Goal: Obtain resource: Obtain resource

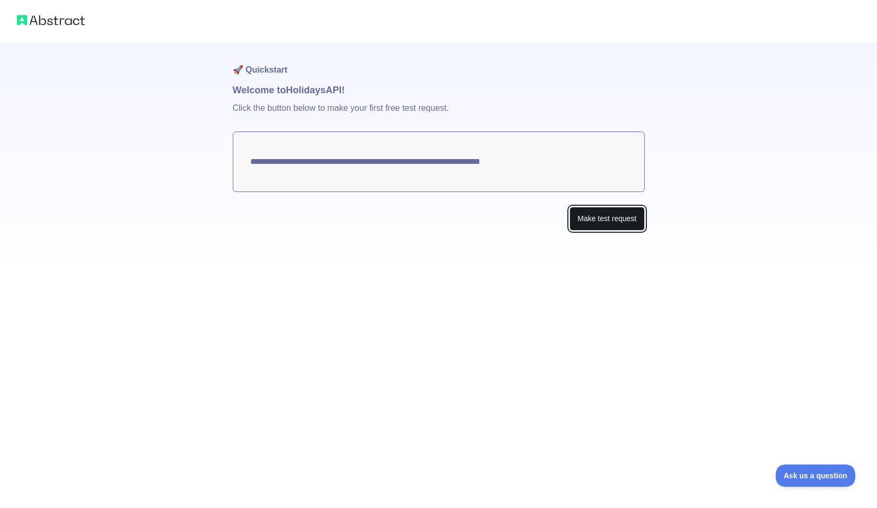
click at [597, 222] on button "Make test request" at bounding box center [607, 219] width 75 height 24
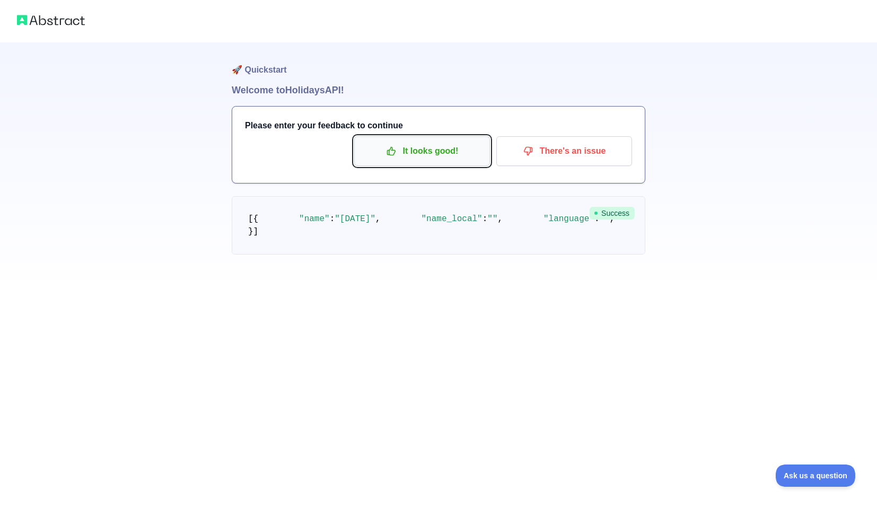
click at [430, 159] on p "It looks good!" at bounding box center [422, 151] width 120 height 18
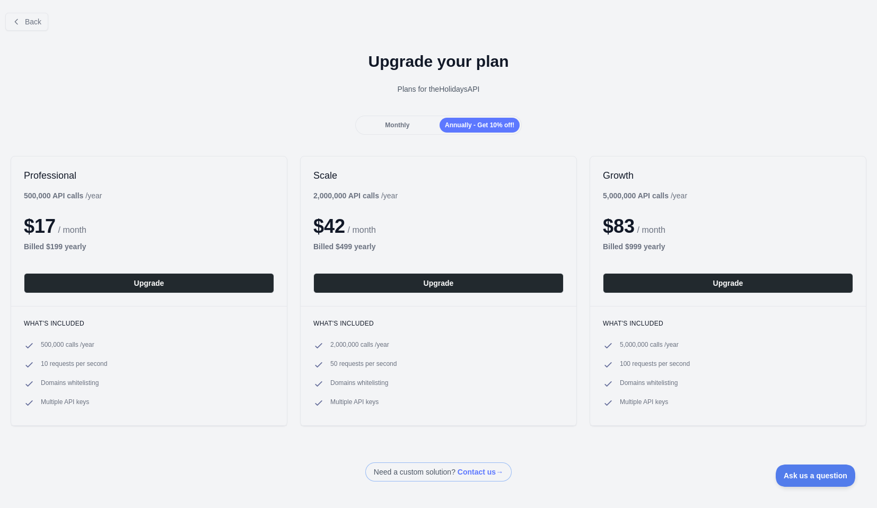
click at [400, 126] on span "Monthly" at bounding box center [397, 124] width 24 height 7
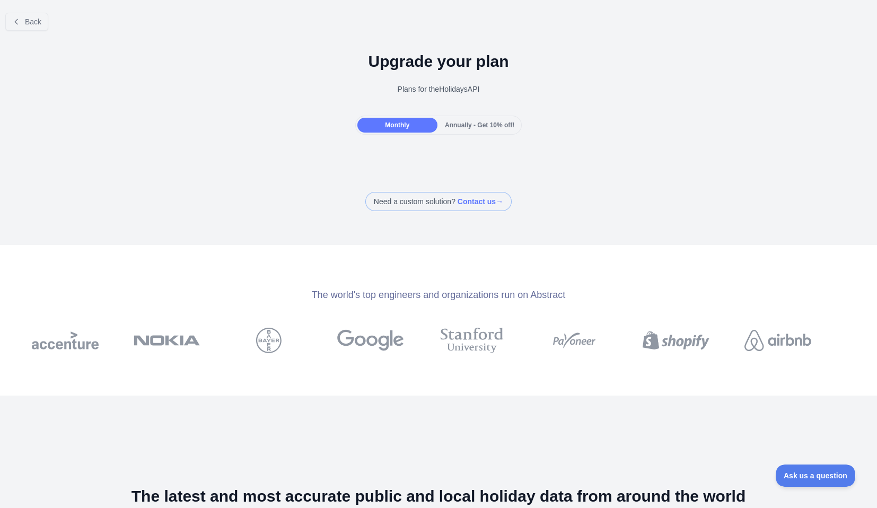
click at [457, 122] on span "Annually - Get 10% off!" at bounding box center [479, 124] width 69 height 7
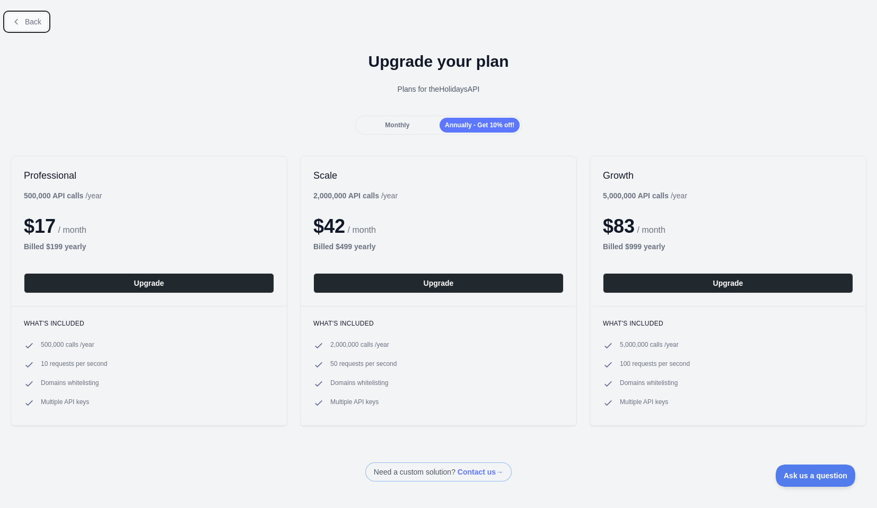
click at [36, 24] on span "Back" at bounding box center [33, 21] width 16 height 8
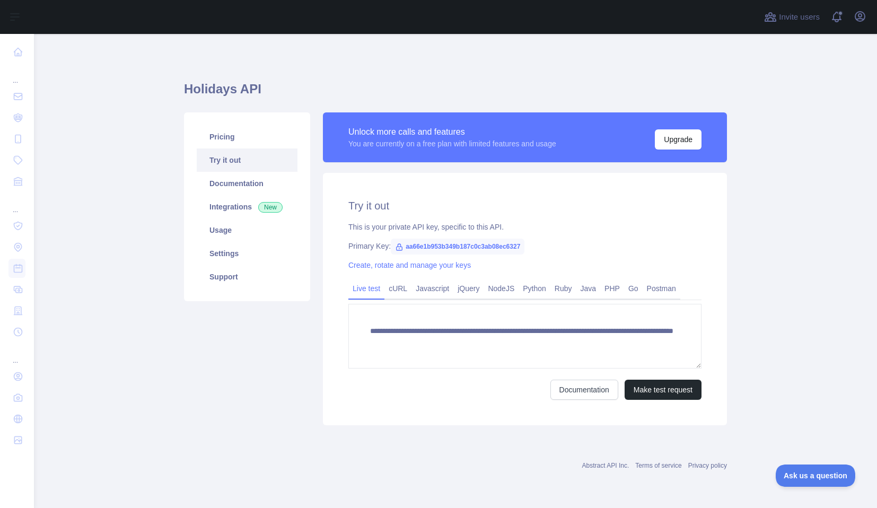
click at [423, 247] on span "aa66e1b953b349b187c0c3ab08ec6327" at bounding box center [458, 247] width 134 height 16
click at [422, 248] on span "aa66e1b953b349b187c0c3ab08ec6327" at bounding box center [458, 247] width 134 height 16
copy span "aa66e1b953b349b187c0c3ab08ec6327"
click at [635, 235] on div "**********" at bounding box center [525, 299] width 404 height 252
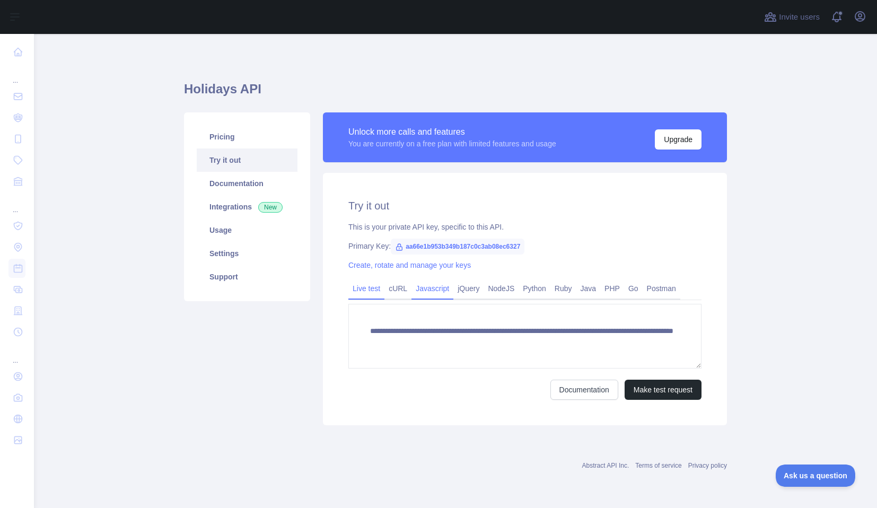
click at [445, 290] on link "Javascript" at bounding box center [433, 288] width 42 height 17
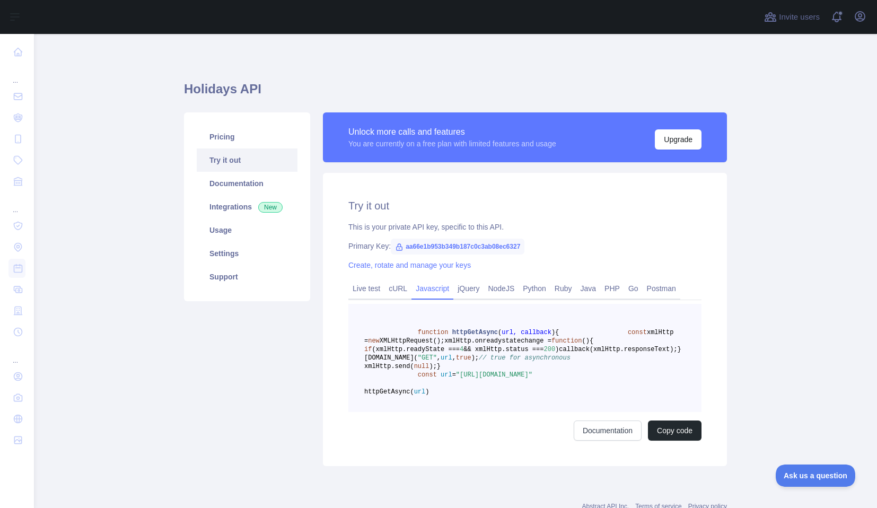
click at [462, 245] on span "aa66e1b953b349b187c0c3ab08ec6327" at bounding box center [458, 247] width 134 height 16
copy span "aa66e1b953b349b187c0c3ab08ec6327"
click at [482, 252] on span "aa66e1b953b349b187c0c3ab08ec6327" at bounding box center [458, 247] width 134 height 16
click at [484, 248] on span "aa66e1b953b349b187c0c3ab08ec6327" at bounding box center [458, 247] width 134 height 16
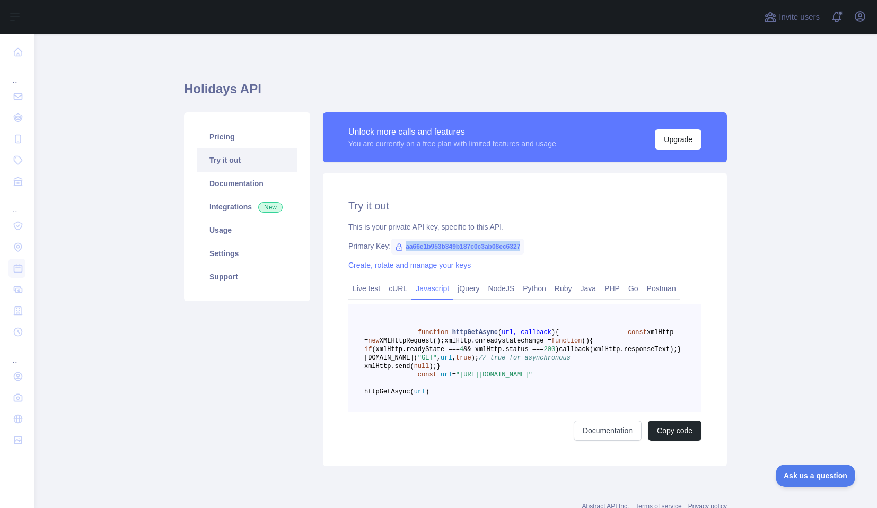
click at [484, 248] on span "aa66e1b953b349b187c0c3ab08ec6327" at bounding box center [458, 247] width 134 height 16
copy span "aa66e1b953b349b187c0c3ab08ec6327"
